Goal: Information Seeking & Learning: Learn about a topic

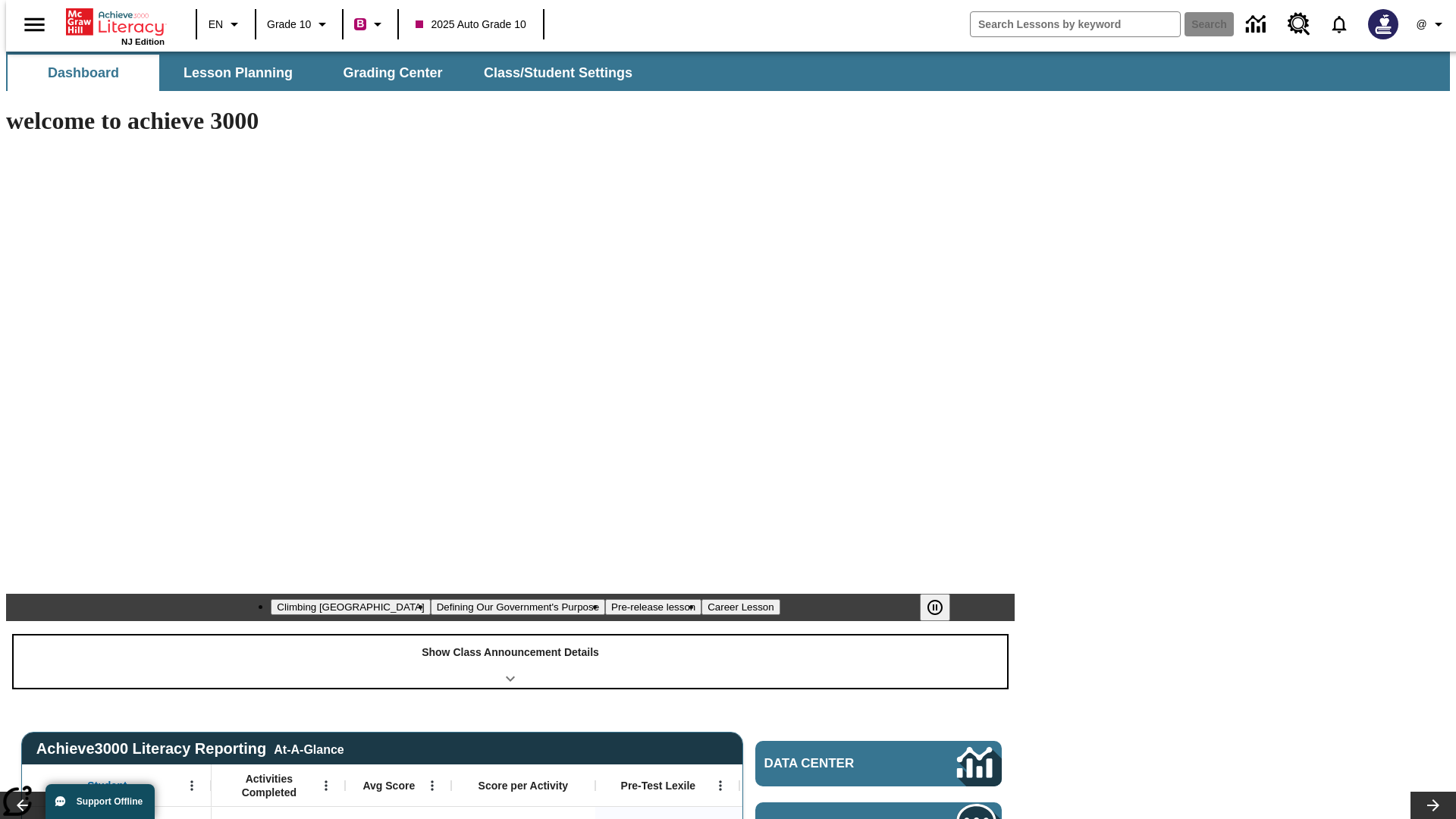
click at [510, 636] on div "Show Class Announcement Details" at bounding box center [510, 662] width 994 height 53
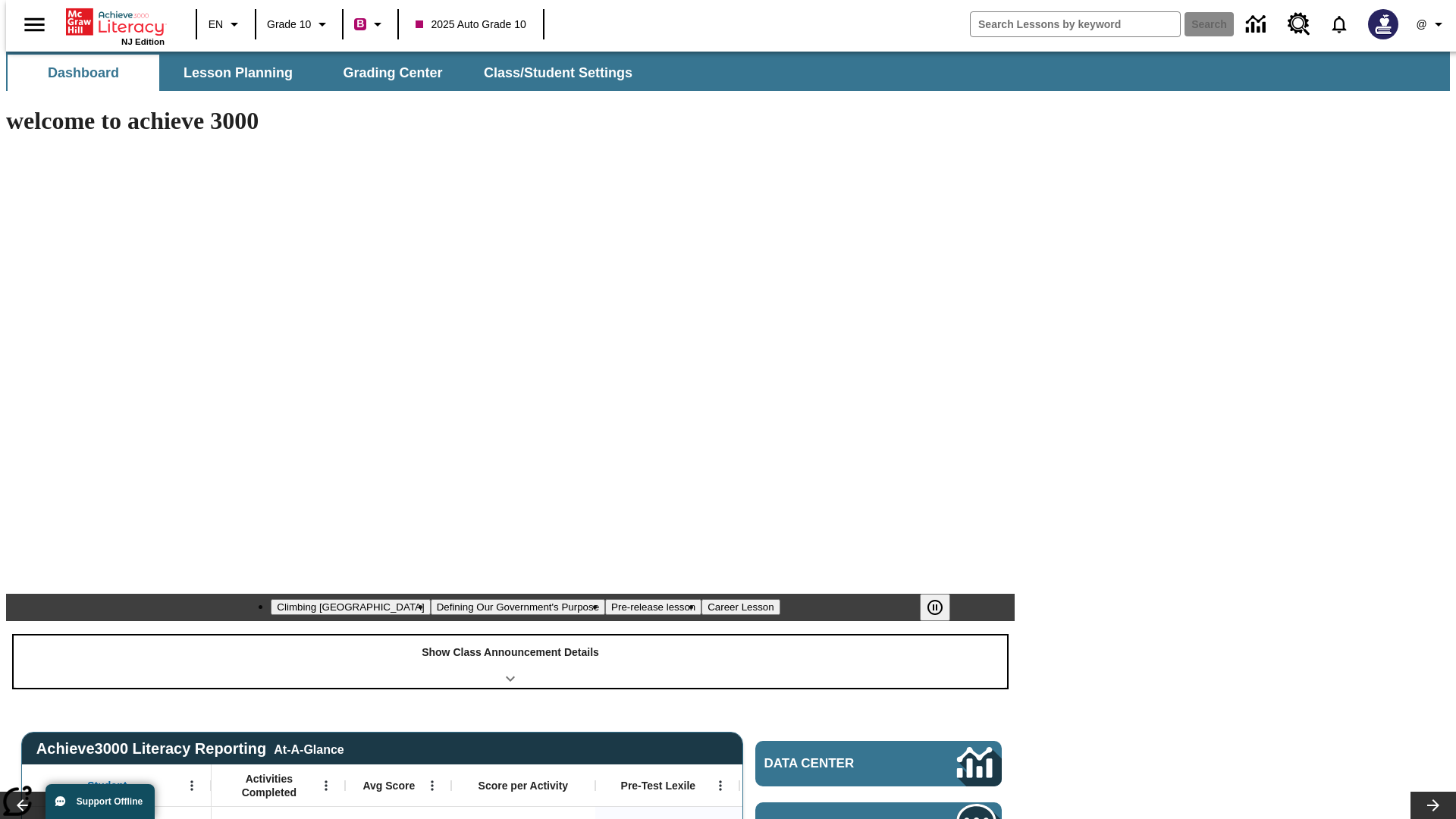
click at [510, 636] on div "Show Class Announcement Details" at bounding box center [510, 662] width 994 height 53
